Goal: Find contact information

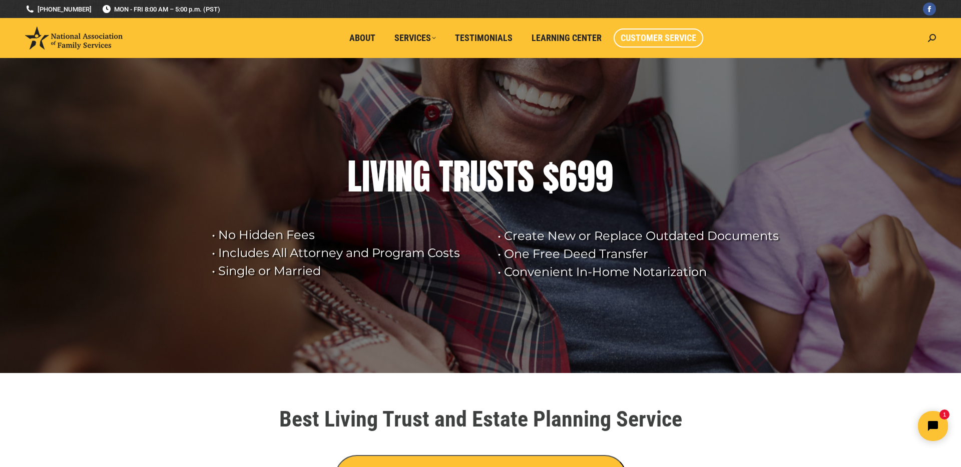
click at [654, 38] on span "Customer Service" at bounding box center [659, 38] width 76 height 11
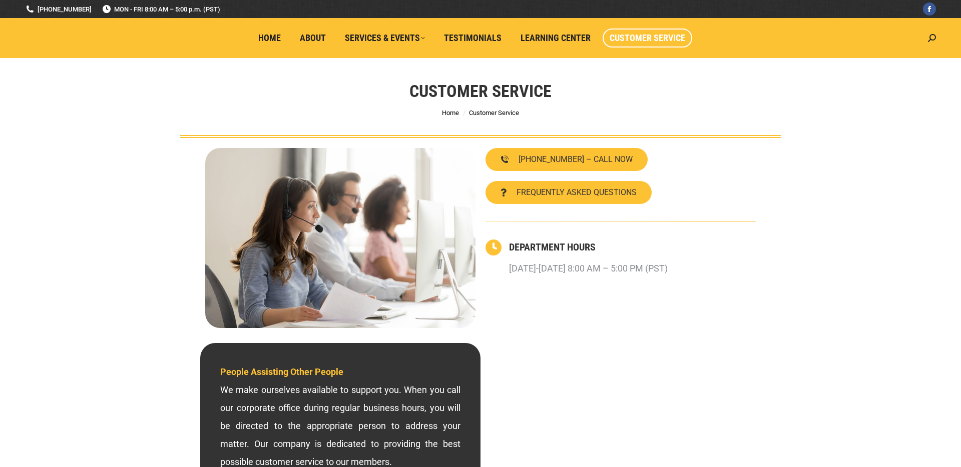
click at [659, 40] on span "Customer Service" at bounding box center [648, 38] width 76 height 11
